Goal: Navigation & Orientation: Find specific page/section

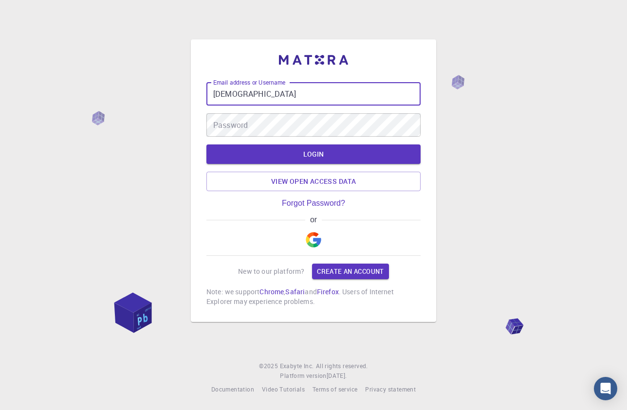
type input "[DEMOGRAPHIC_DATA]"
click at [233, 123] on div "Password Password" at bounding box center [313, 124] width 214 height 23
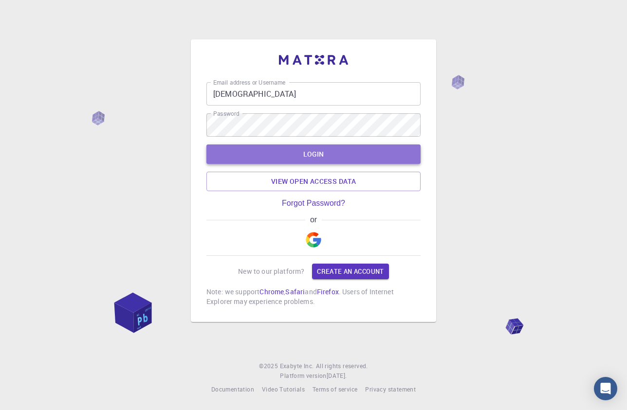
click at [318, 155] on button "LOGIN" at bounding box center [313, 154] width 214 height 19
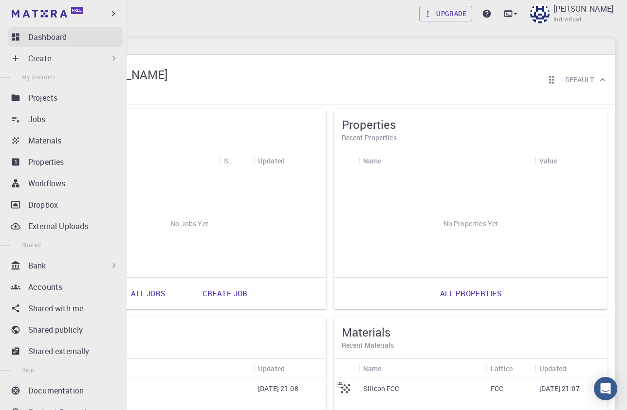
click at [50, 36] on p "Dashboard" at bounding box center [47, 37] width 38 height 12
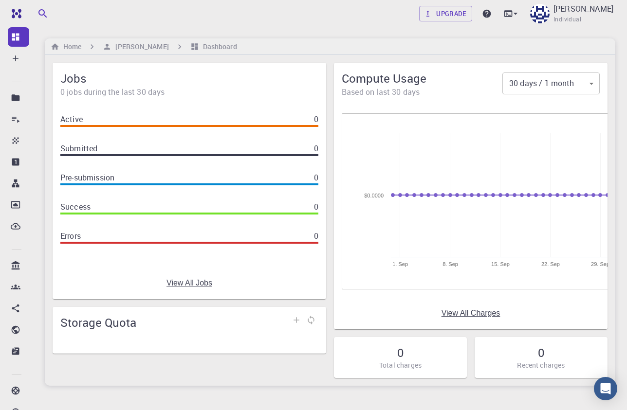
click at [95, 14] on div "Upgrade [PERSON_NAME]" at bounding box center [330, 13] width 594 height 25
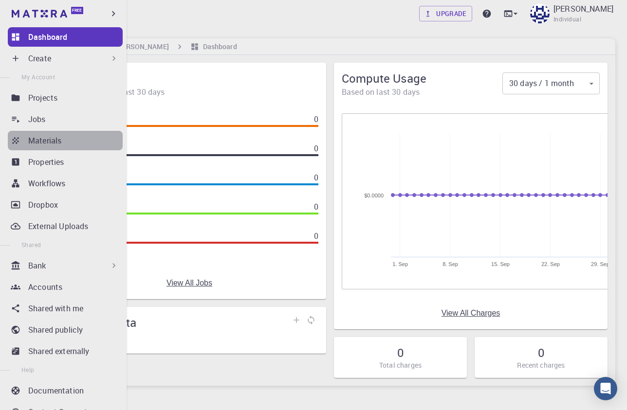
click at [38, 138] on p "Materials" at bounding box center [44, 141] width 33 height 12
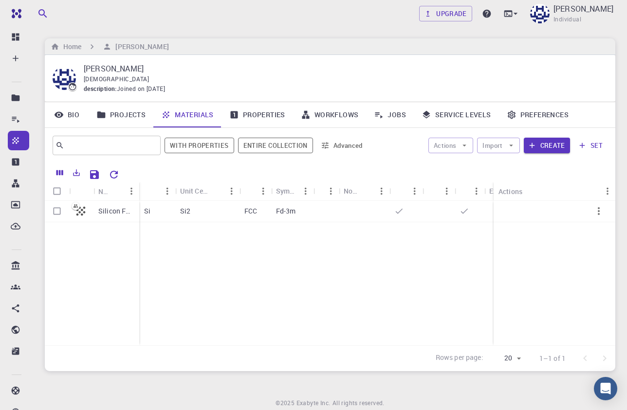
click at [273, 110] on link "Properties" at bounding box center [257, 114] width 72 height 25
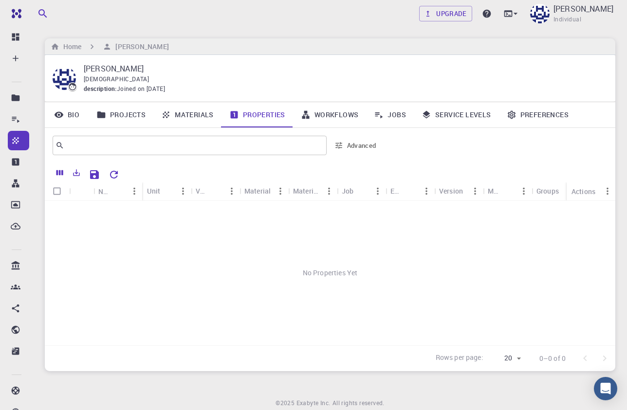
click at [327, 112] on link "Workflows" at bounding box center [329, 114] width 73 height 25
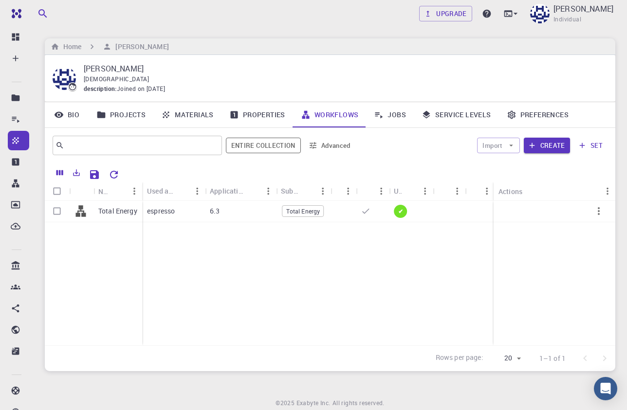
click at [395, 114] on link "Jobs" at bounding box center [390, 114] width 48 height 25
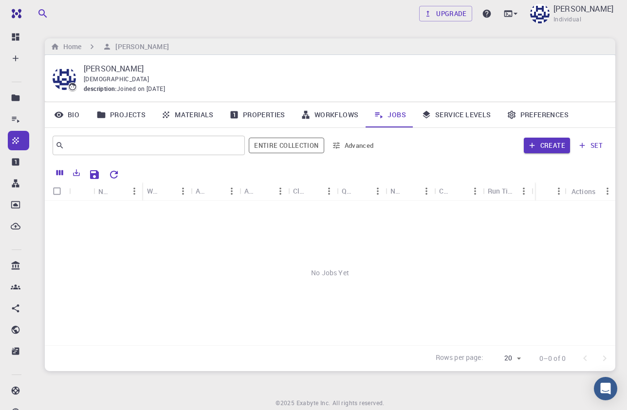
click at [468, 112] on link "Service Levels" at bounding box center [456, 114] width 85 height 25
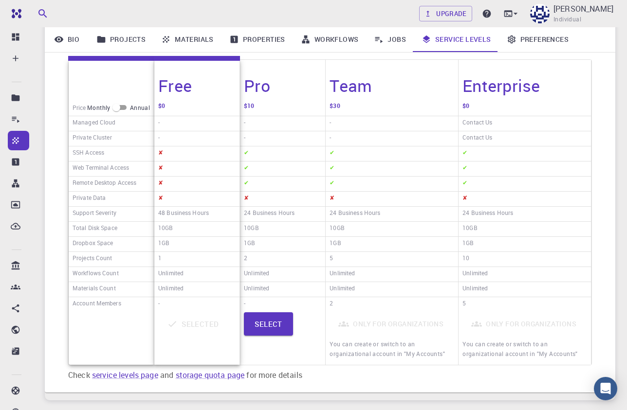
scroll to position [143, 0]
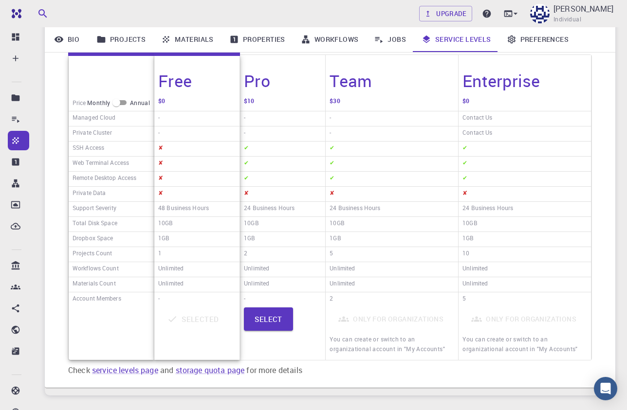
click at [182, 169] on div "✘" at bounding box center [196, 164] width 85 height 15
click at [395, 40] on link "Jobs" at bounding box center [390, 39] width 48 height 25
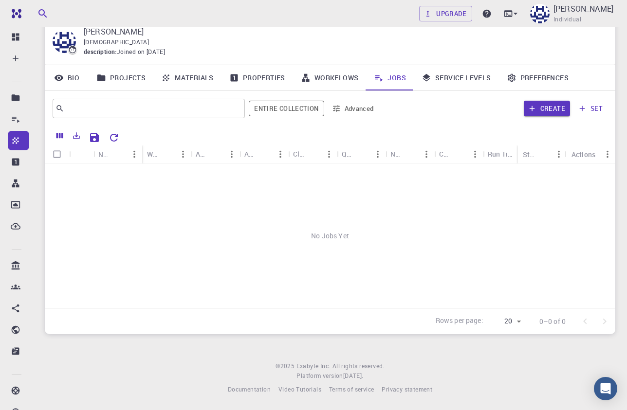
scroll to position [34, 0]
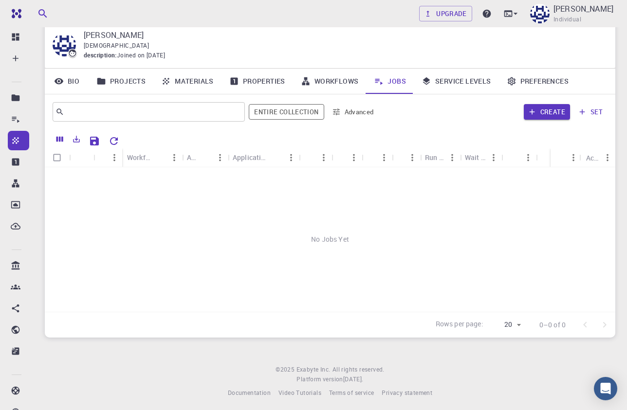
click at [125, 81] on link "Projects" at bounding box center [121, 81] width 65 height 25
